Goal: Find specific page/section: Find specific page/section

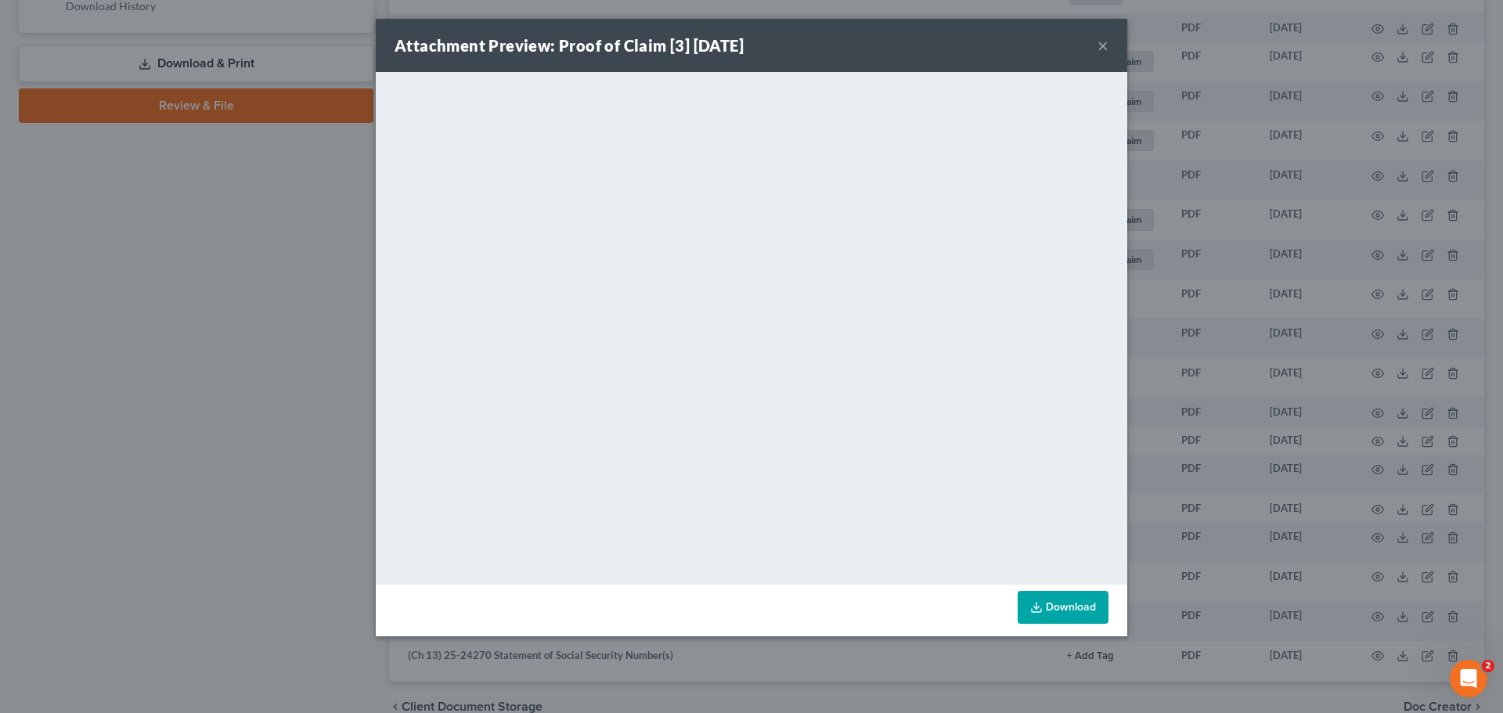
click at [1106, 45] on button "×" at bounding box center [1102, 45] width 11 height 19
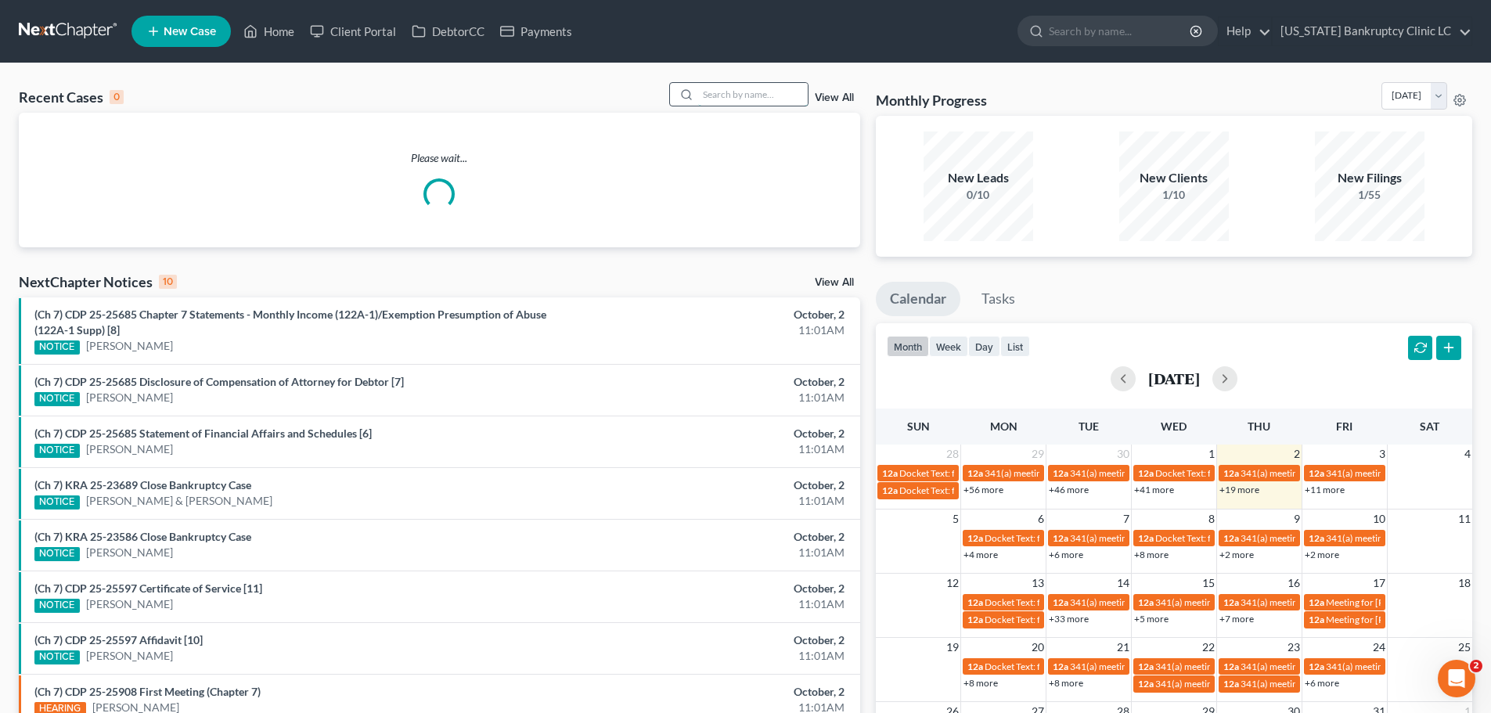
click at [746, 93] on input "search" at bounding box center [753, 94] width 110 height 23
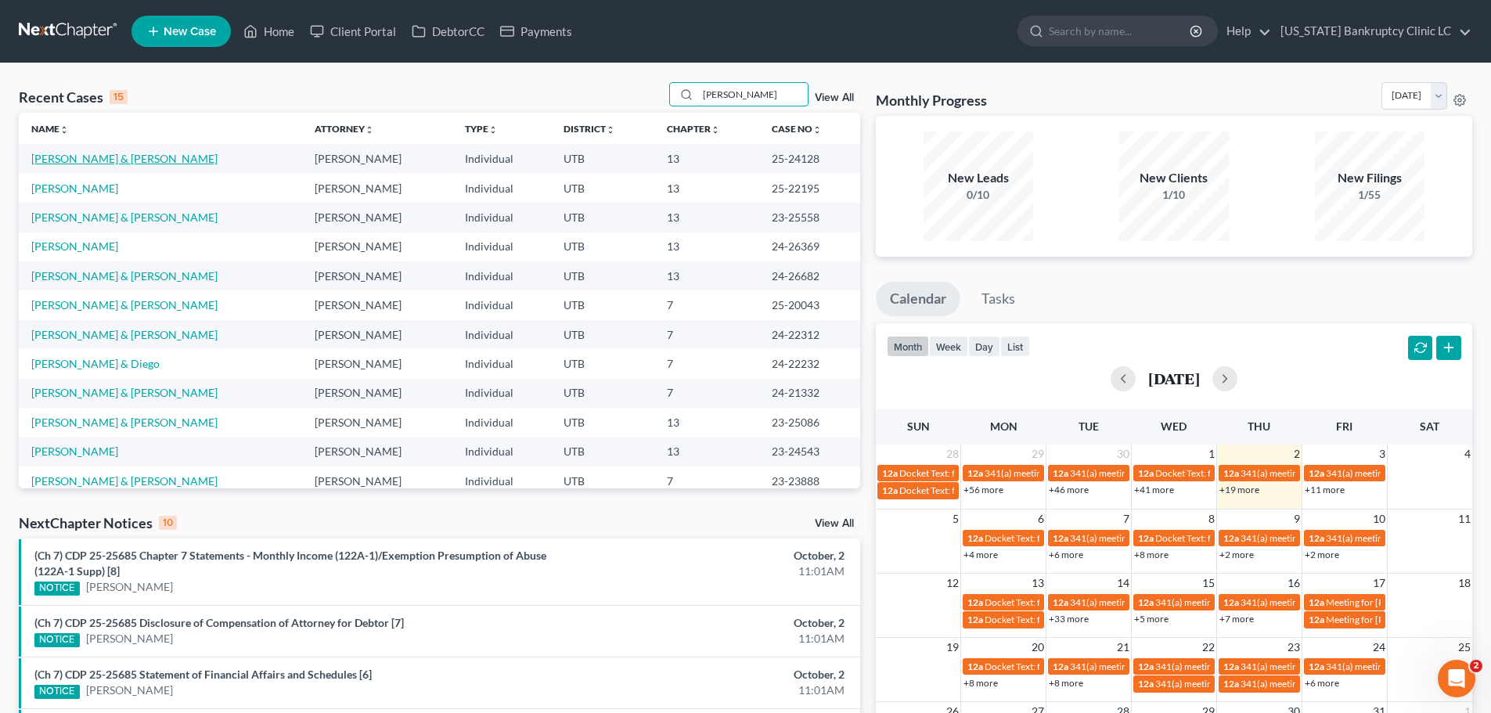
type input "[PERSON_NAME]"
click at [105, 164] on link "[PERSON_NAME] & [PERSON_NAME]" at bounding box center [124, 158] width 186 height 13
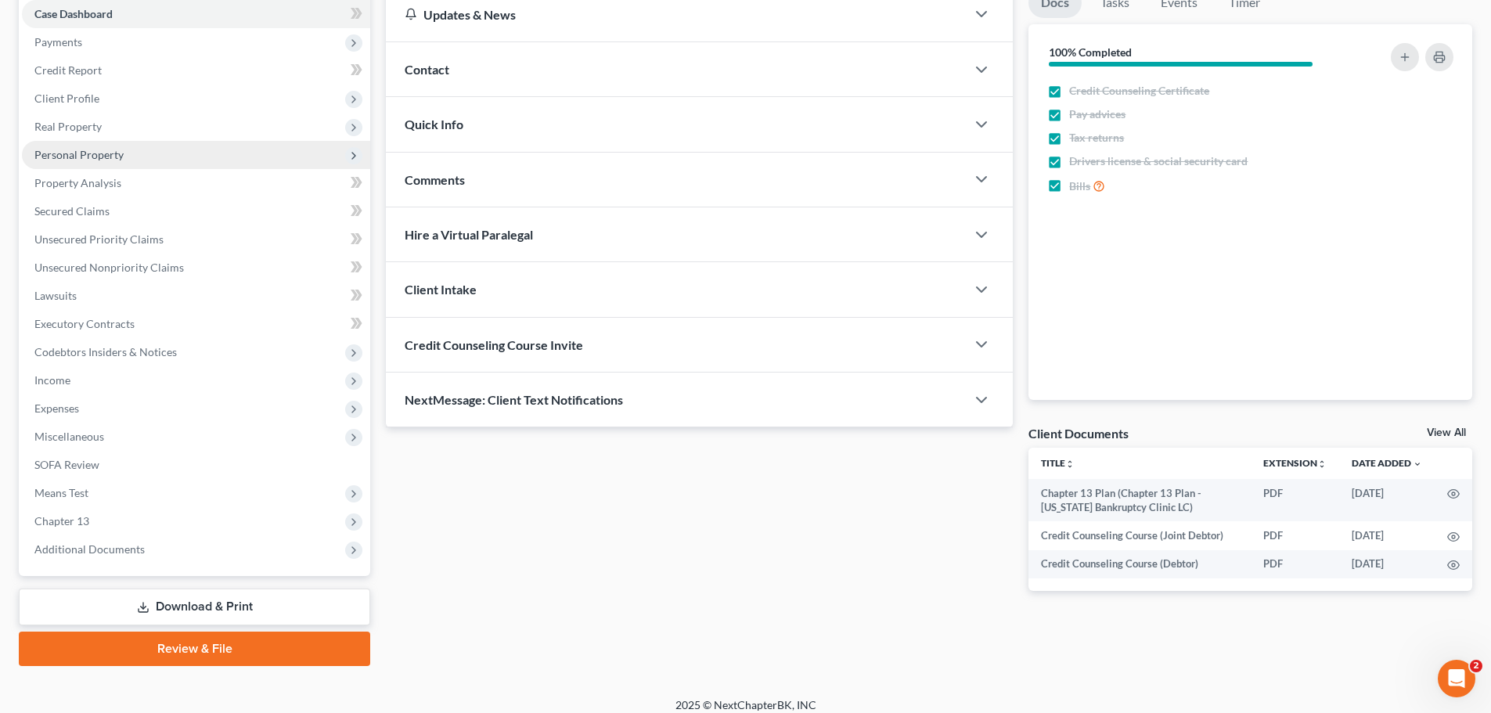
scroll to position [175, 0]
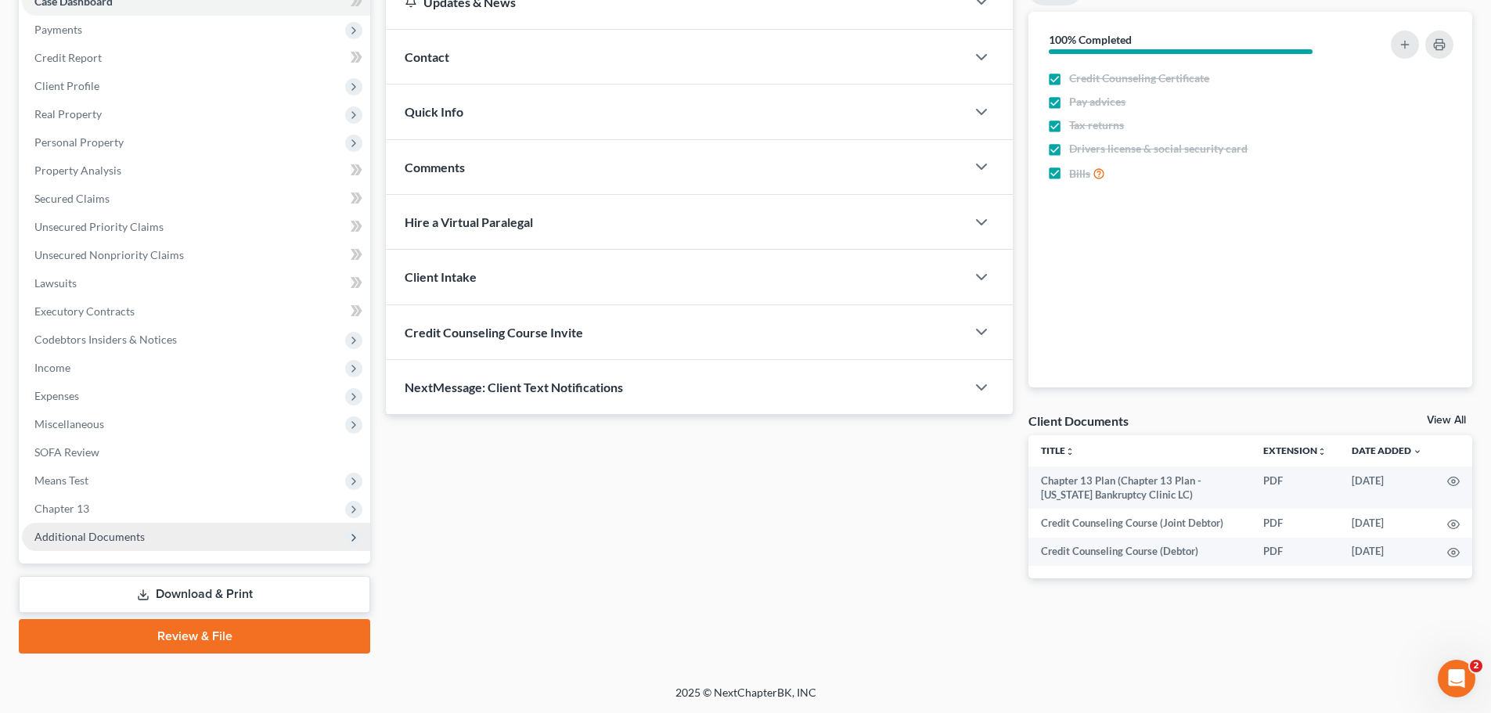
click at [92, 532] on span "Additional Documents" at bounding box center [89, 536] width 110 height 13
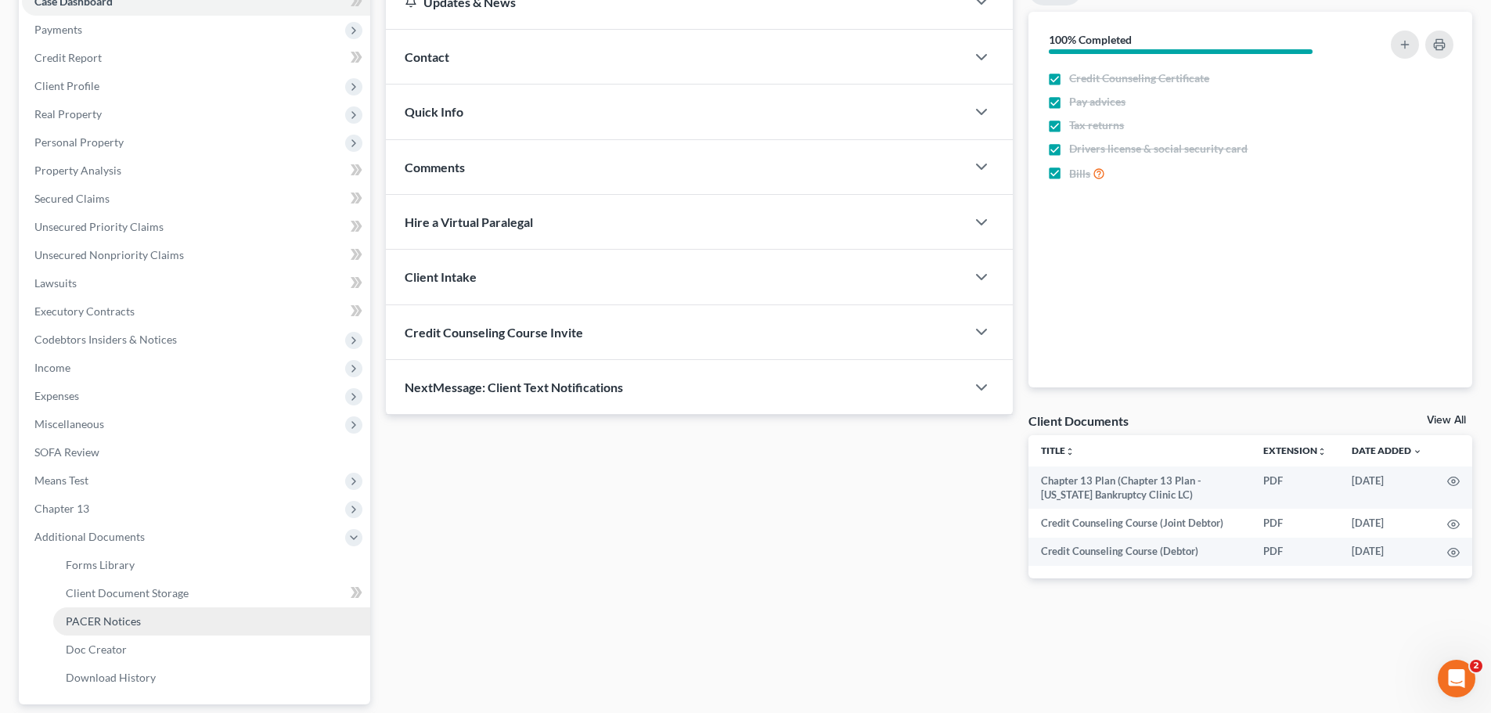
click at [217, 614] on link "PACER Notices" at bounding box center [211, 621] width 317 height 28
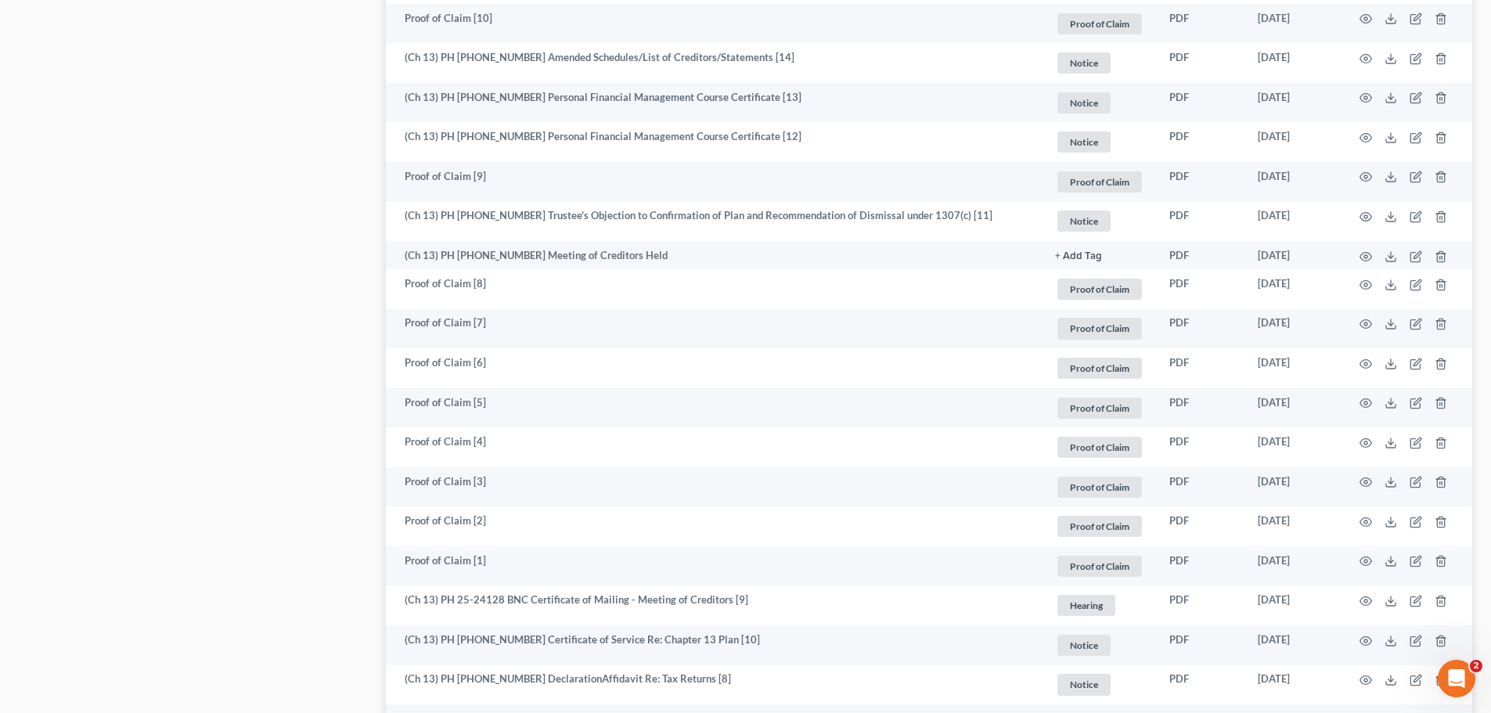
scroll to position [1174, 0]
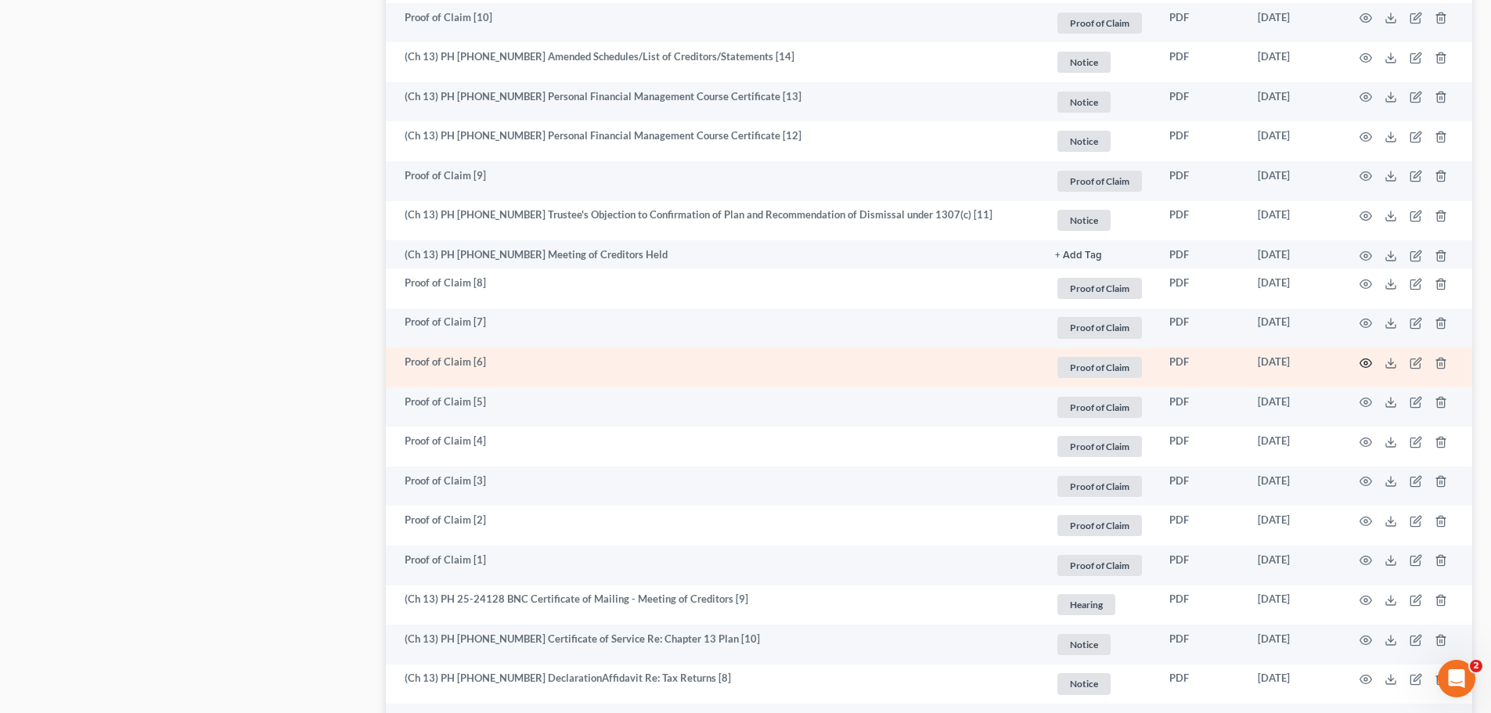
click at [1364, 366] on icon "button" at bounding box center [1366, 363] width 13 height 13
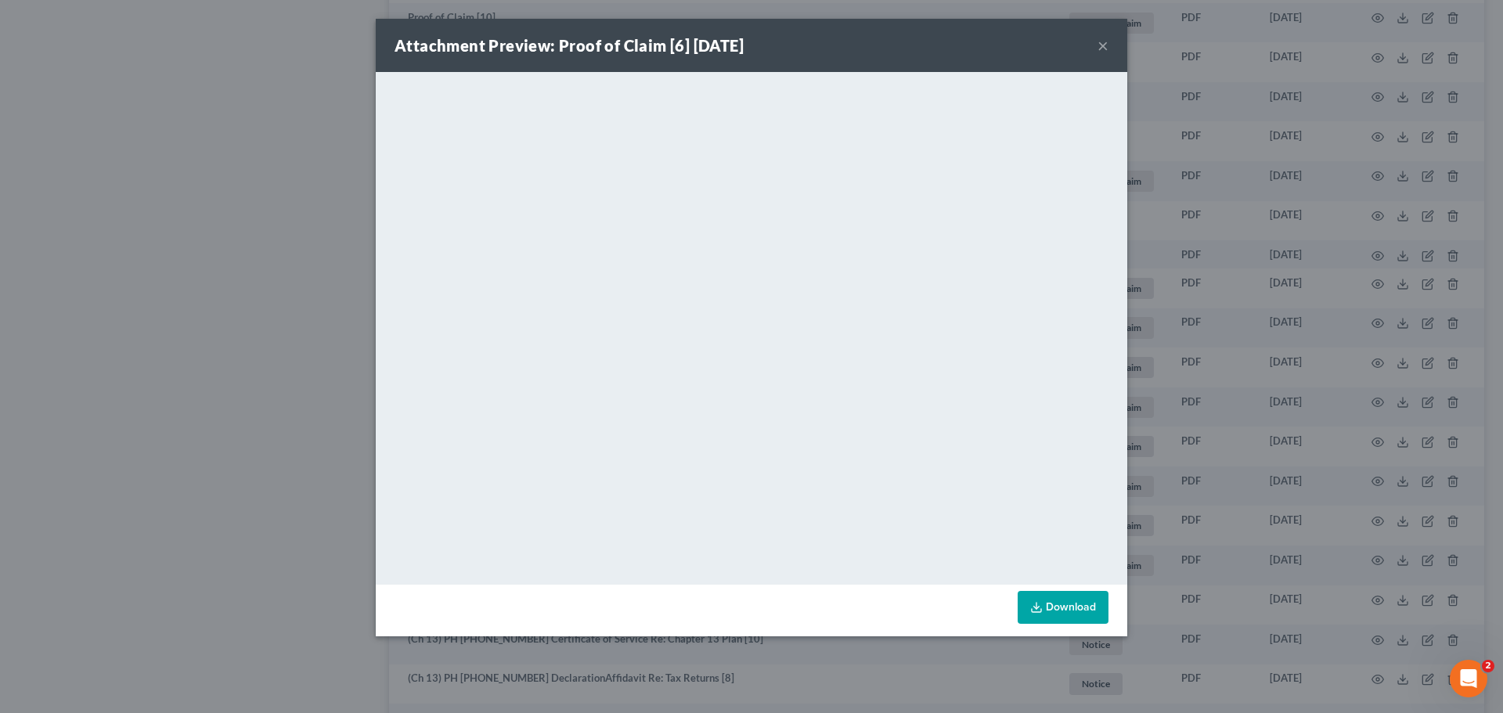
click at [1101, 46] on button "×" at bounding box center [1102, 45] width 11 height 19
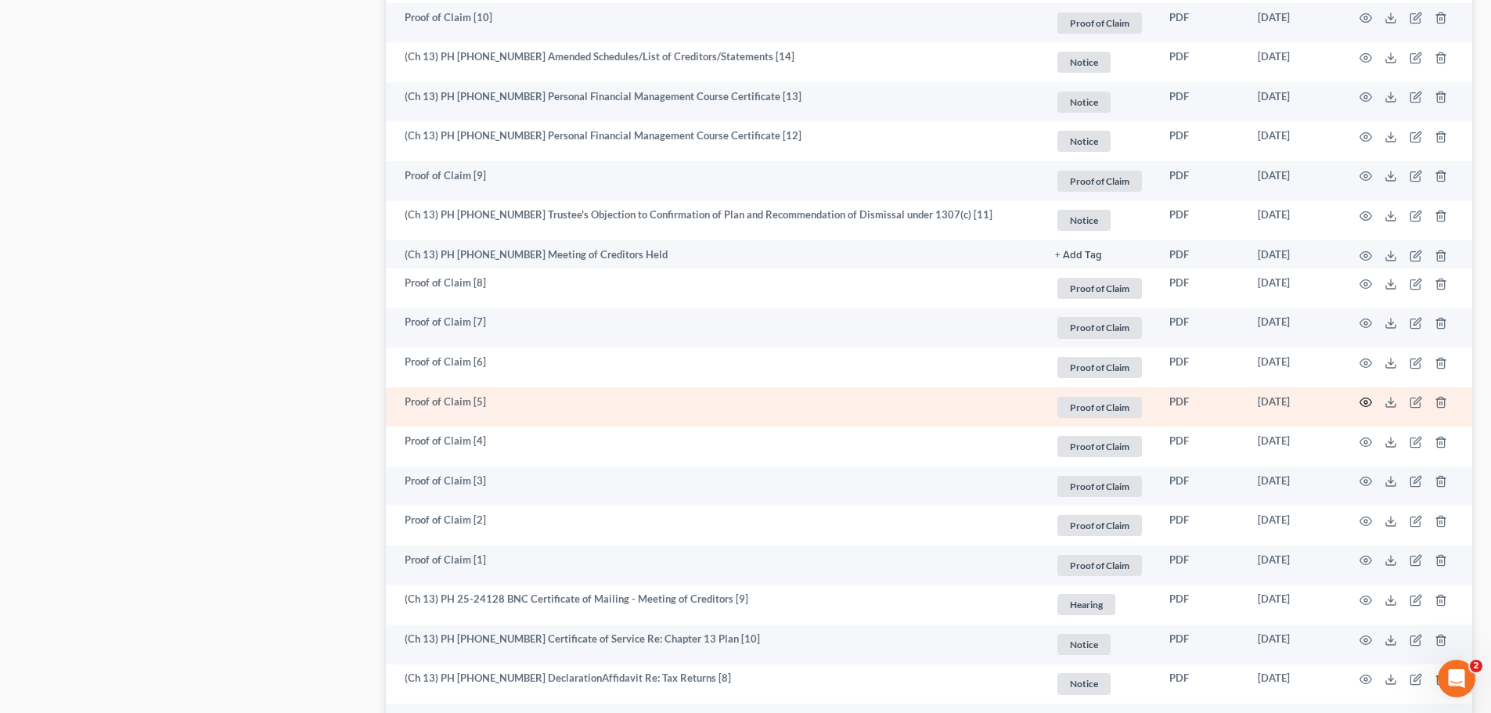
click at [1368, 399] on icon "button" at bounding box center [1366, 402] width 12 height 9
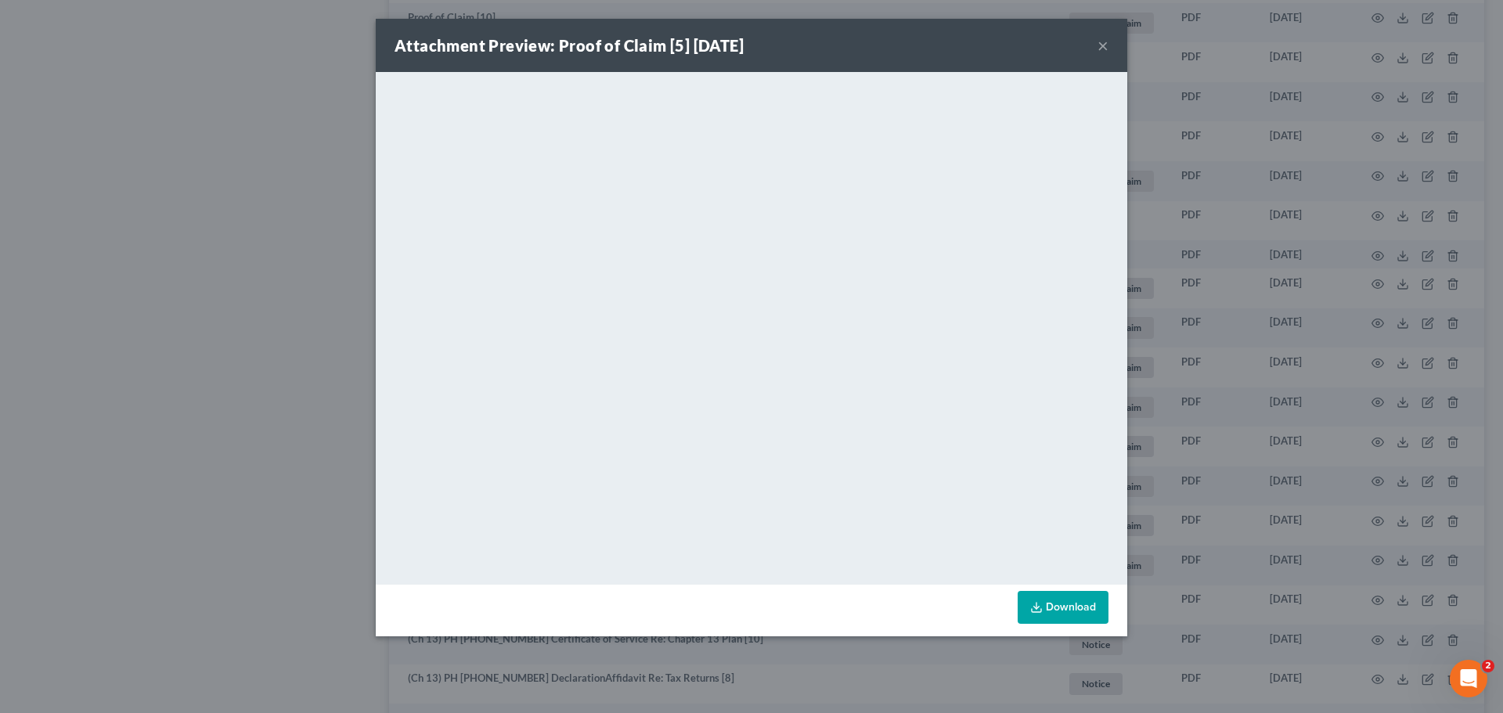
click at [1104, 47] on button "×" at bounding box center [1102, 45] width 11 height 19
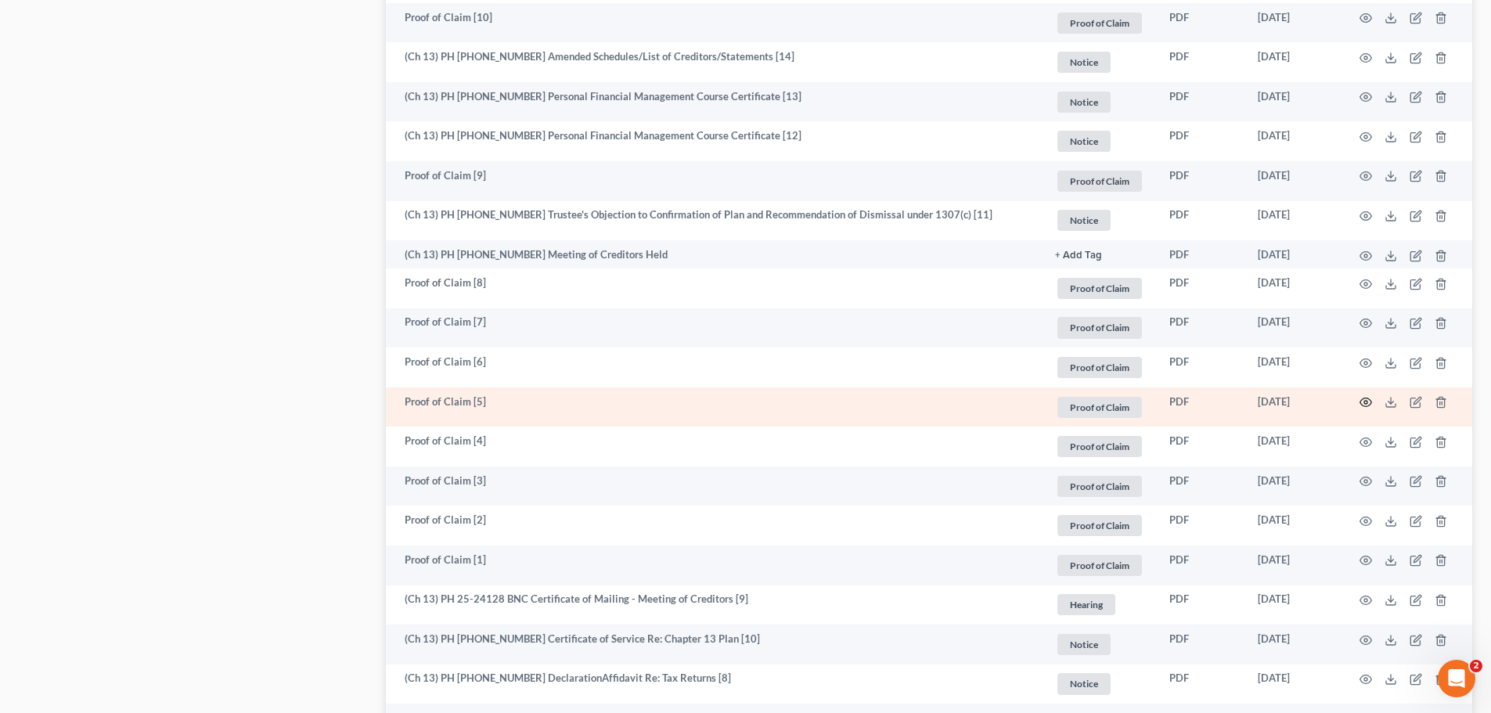
click at [1368, 401] on icon "button" at bounding box center [1366, 402] width 13 height 13
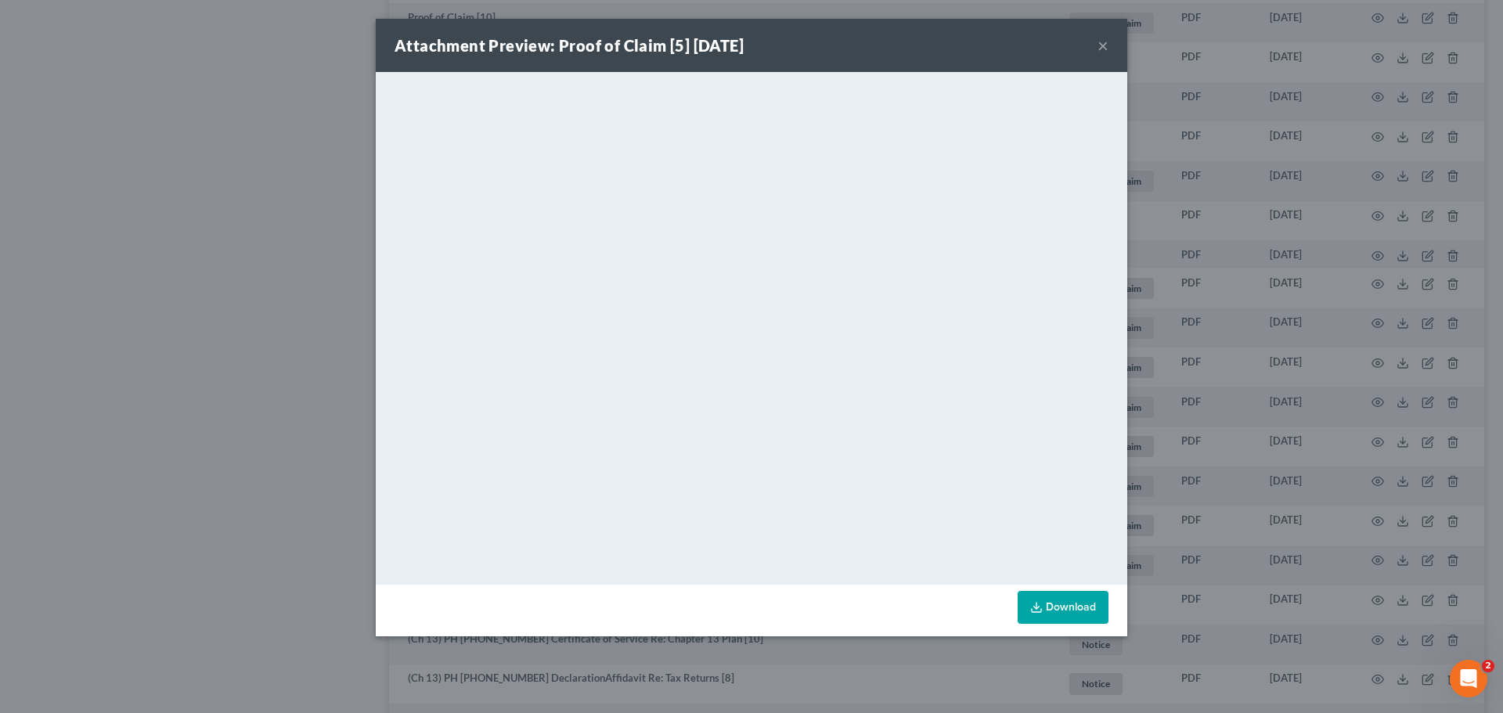
click at [1100, 43] on button "×" at bounding box center [1102, 45] width 11 height 19
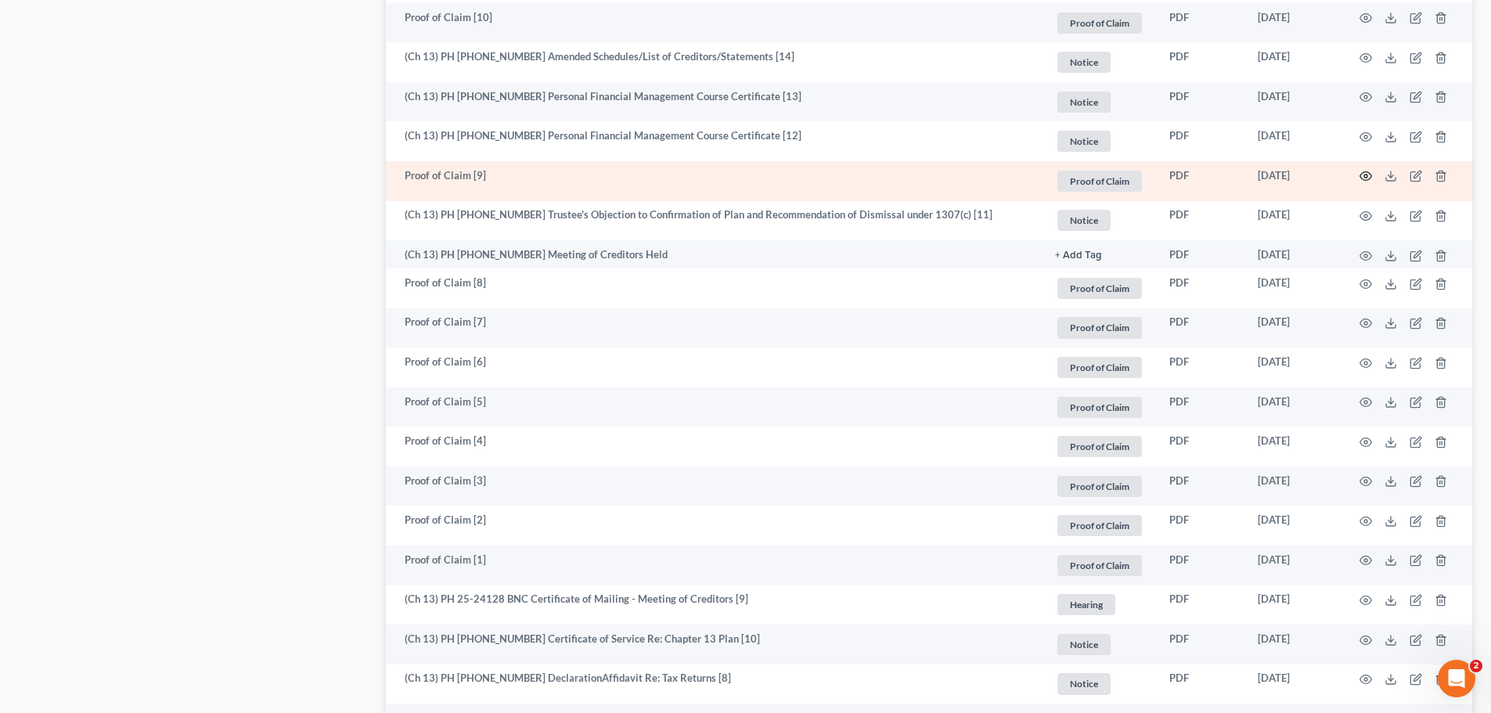
click at [1369, 177] on icon "button" at bounding box center [1366, 176] width 13 height 13
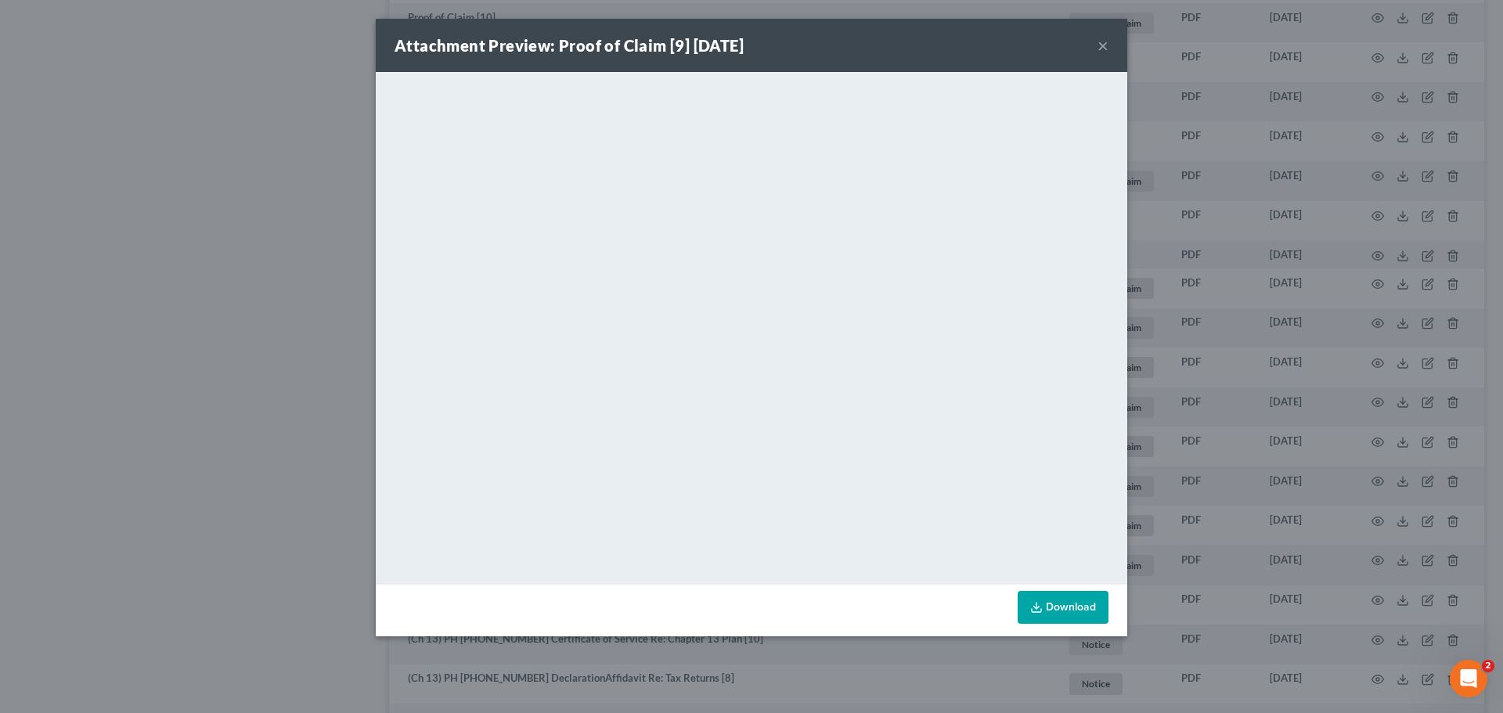
click at [1104, 46] on button "×" at bounding box center [1102, 45] width 11 height 19
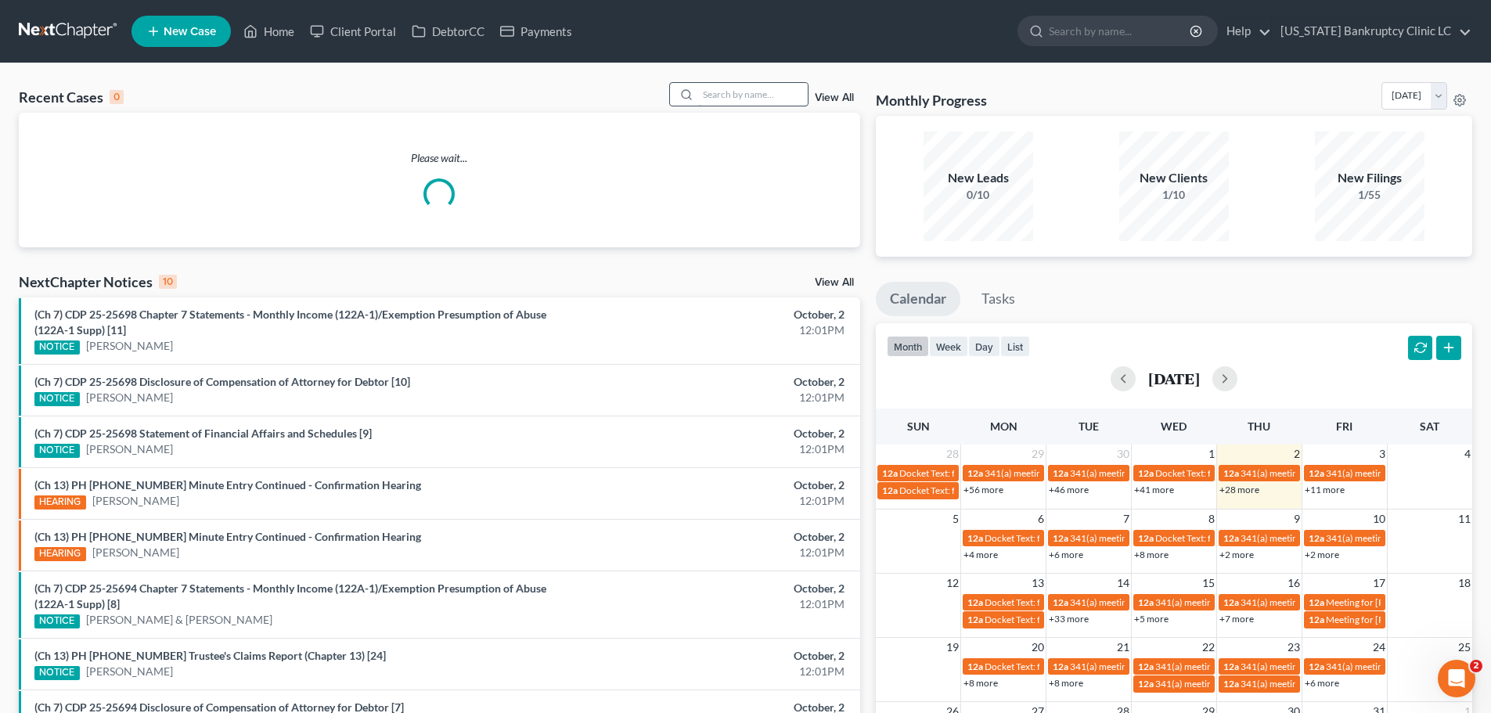
click at [728, 94] on input "search" at bounding box center [753, 94] width 110 height 23
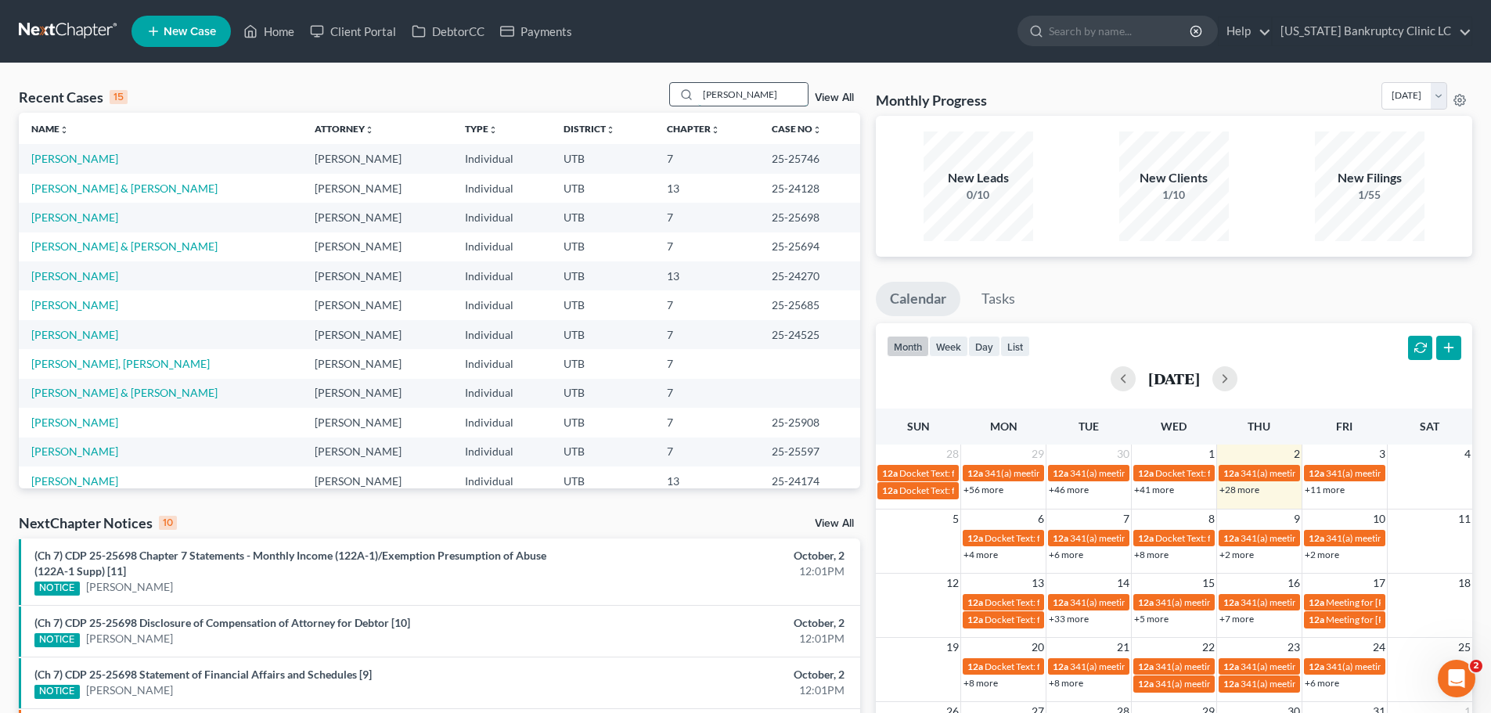
type input "jensen"
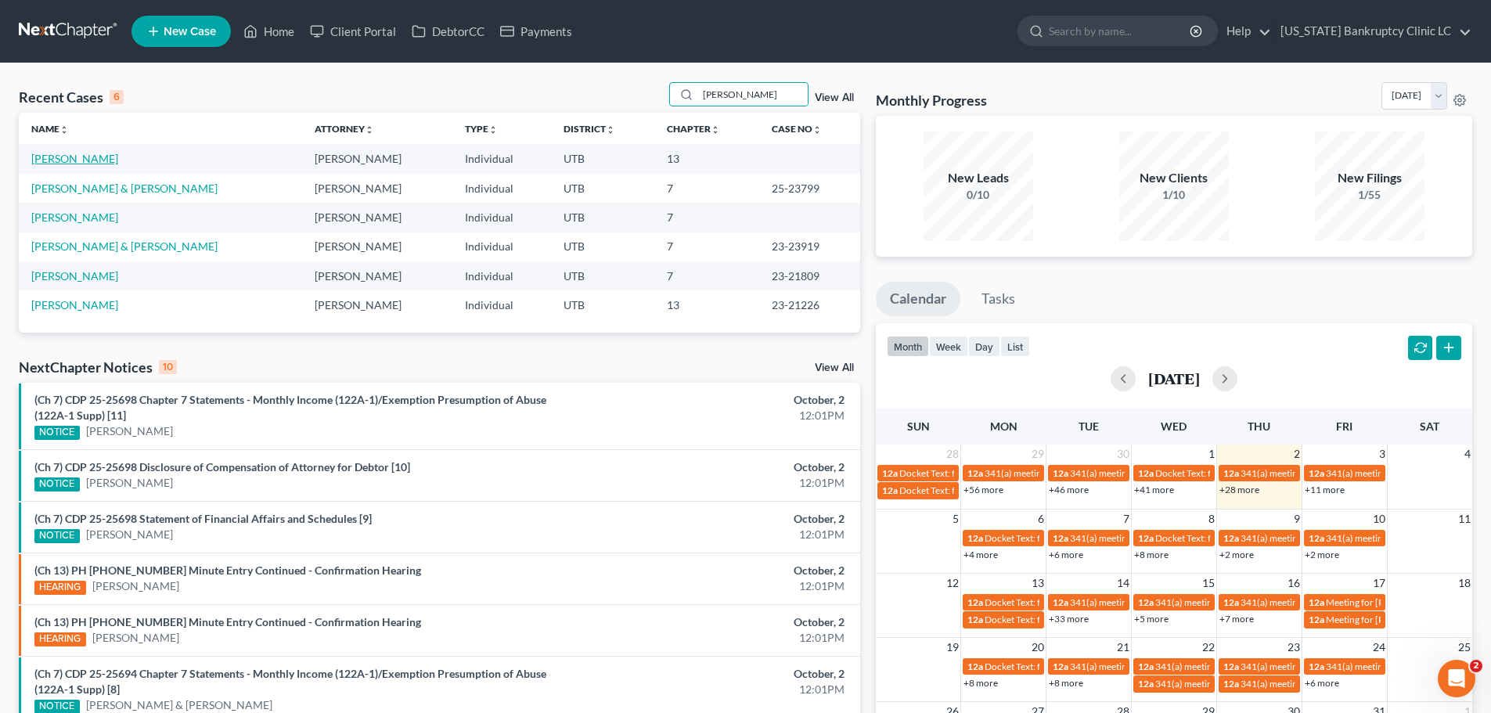
click at [45, 155] on link "Jensen, Jill" at bounding box center [74, 158] width 87 height 13
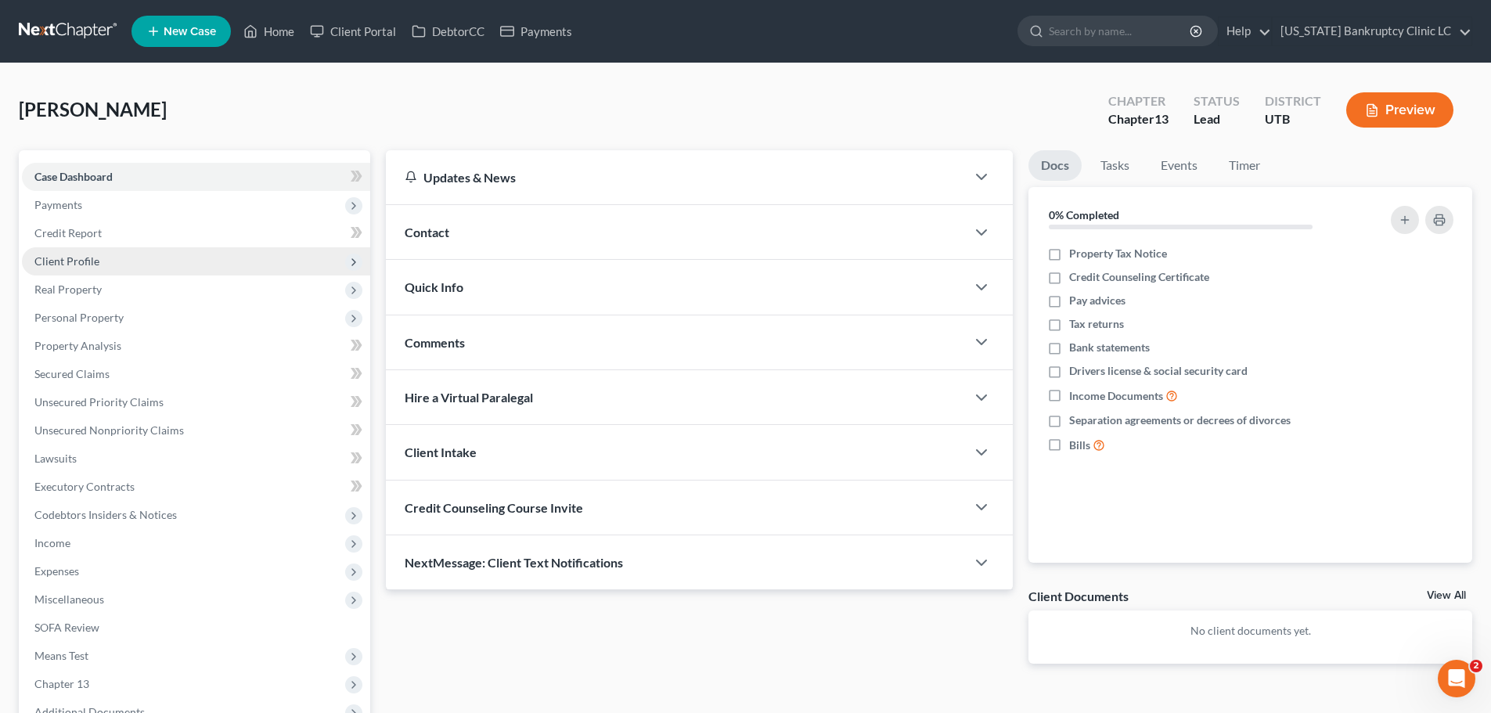
click at [86, 257] on span "Client Profile" at bounding box center [66, 260] width 65 height 13
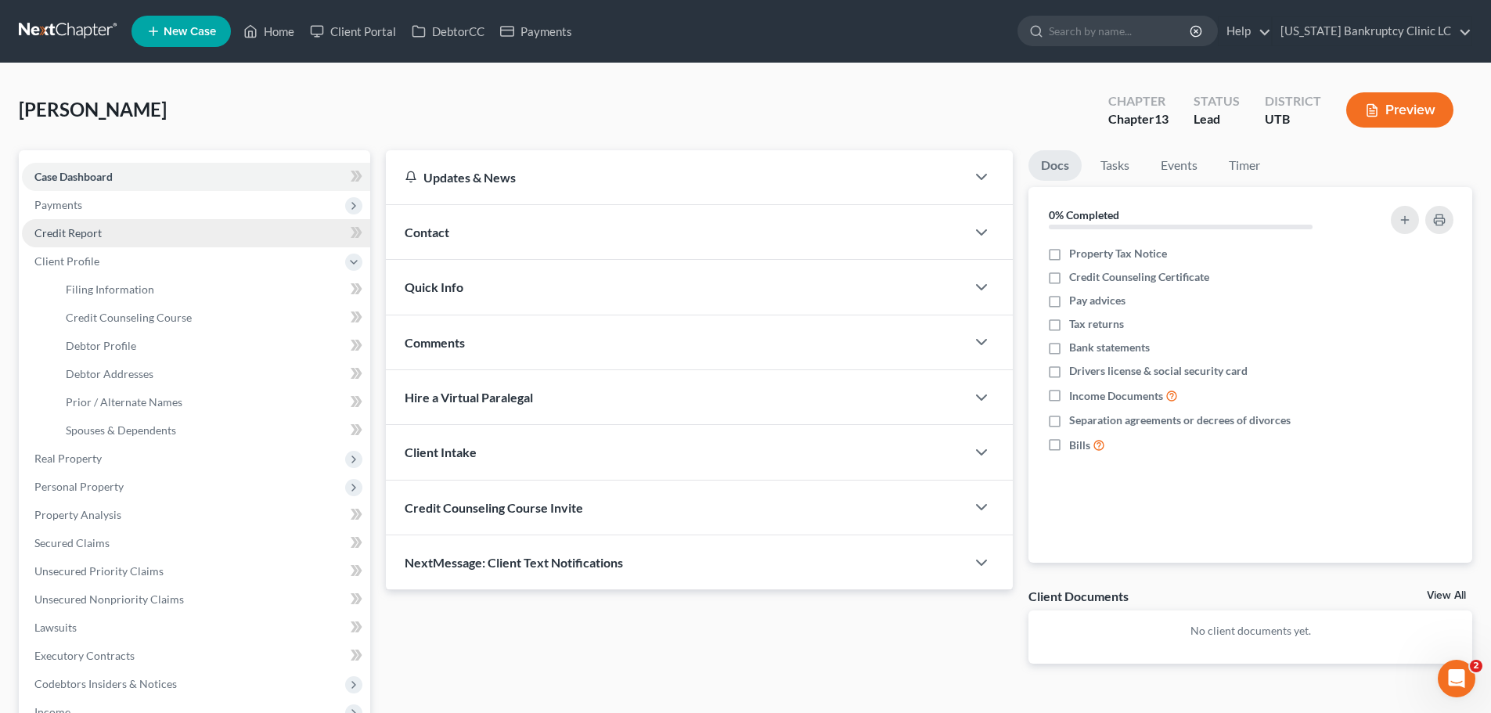
click at [84, 236] on span "Credit Report" at bounding box center [67, 232] width 67 height 13
